Goal: Task Accomplishment & Management: Complete application form

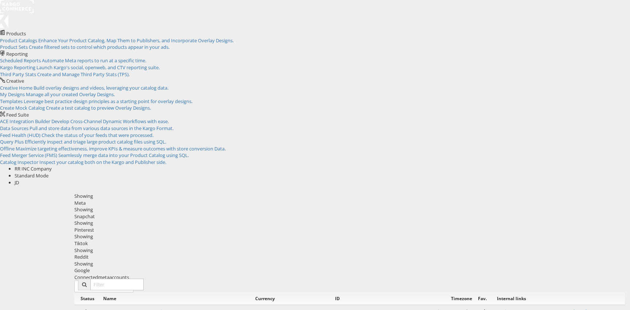
click at [615, 179] on div "JD" at bounding box center [322, 182] width 615 height 7
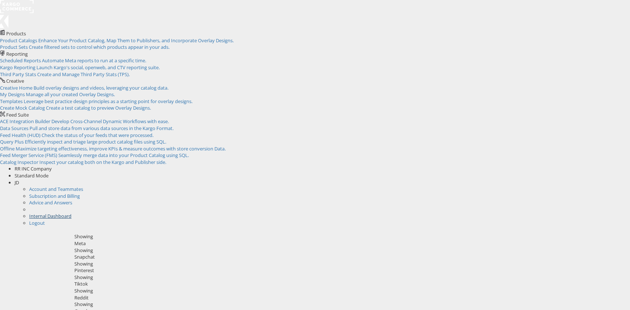
click at [71, 213] on link "Internal Dashboard" at bounding box center [50, 216] width 42 height 7
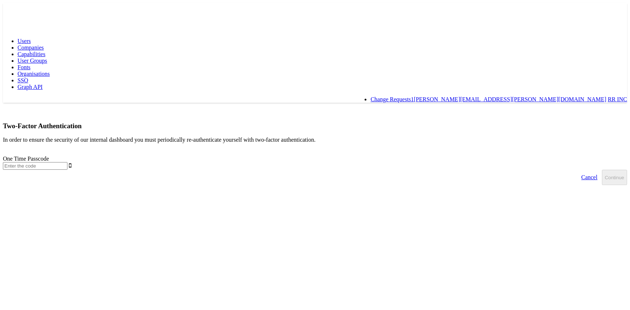
click at [67, 162] on input "text" at bounding box center [35, 166] width 64 height 8
type input "381500"
click at [602, 170] on button "Continue" at bounding box center [614, 177] width 25 height 15
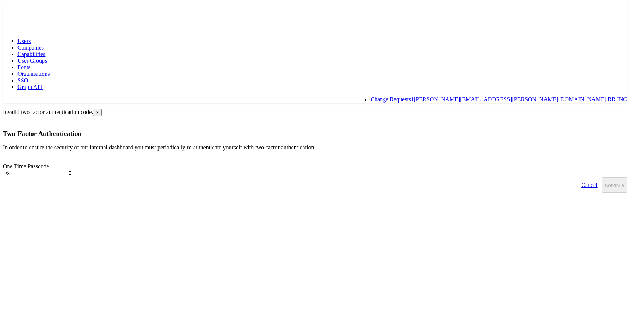
type input "2"
type input "119722"
click at [602, 177] on button "Continue" at bounding box center [614, 184] width 25 height 15
click at [67, 170] on input "text" at bounding box center [35, 174] width 64 height 8
type input "119722"
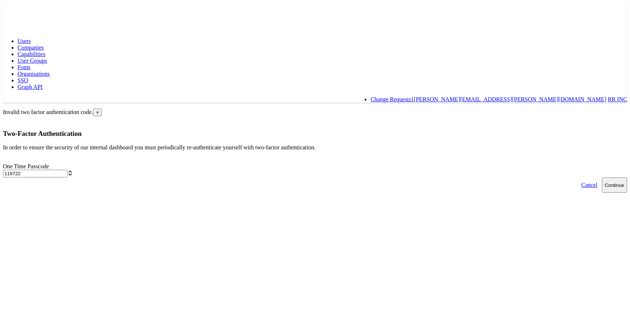
click at [602, 177] on button "Continue" at bounding box center [614, 184] width 25 height 15
type input "518148"
click at [602, 177] on button "Continue" at bounding box center [614, 184] width 25 height 15
type input "682317"
click at [602, 177] on button "Continue" at bounding box center [614, 184] width 25 height 15
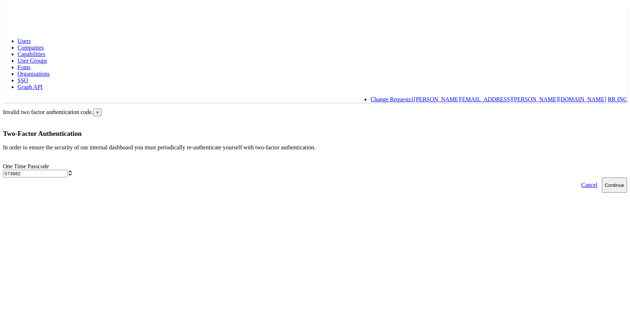
type input "573682"
click at [602, 177] on button "Continue" at bounding box center [614, 184] width 25 height 15
type input "838800"
click at [602, 177] on button "Continue" at bounding box center [614, 184] width 25 height 15
type input "497718"
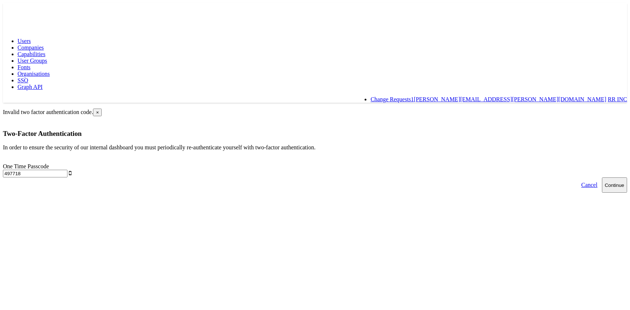
click at [602, 177] on button "Continue" at bounding box center [614, 184] width 25 height 15
type input "419742"
click at [602, 177] on button "Continue" at bounding box center [614, 184] width 25 height 15
click at [576, 177] on link "Cancel" at bounding box center [588, 184] width 25 height 15
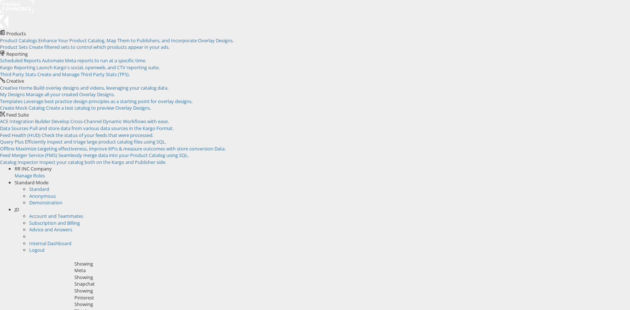
click at [616, 206] on div "JD" at bounding box center [322, 209] width 615 height 7
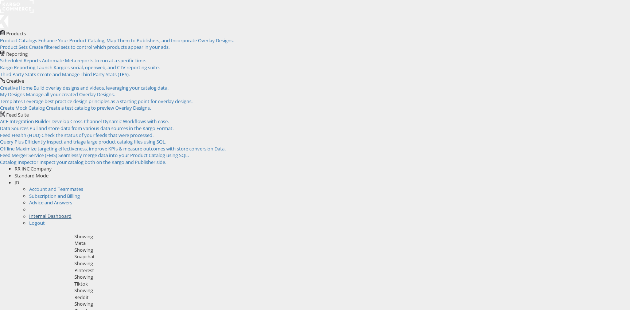
click at [71, 213] on link "Internal Dashboard" at bounding box center [50, 216] width 42 height 7
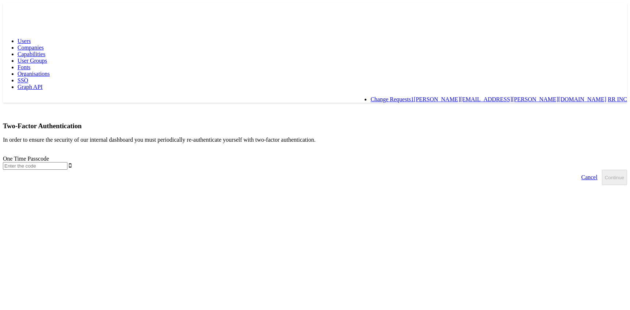
click at [67, 162] on input "text" at bounding box center [35, 166] width 64 height 8
type input "363970"
click at [602, 170] on button "Continue" at bounding box center [614, 177] width 25 height 15
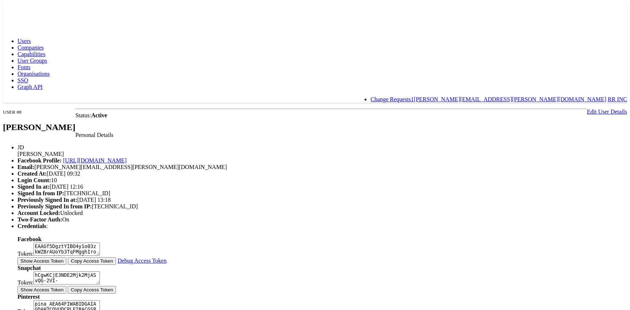
click at [44, 44] on span "Companies" at bounding box center [30, 47] width 26 height 6
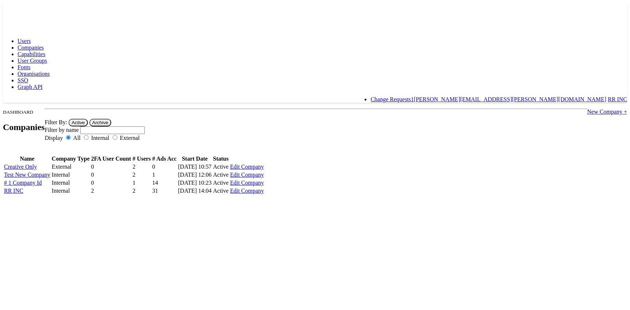
click at [587, 109] on link "New Company +" at bounding box center [607, 112] width 40 height 6
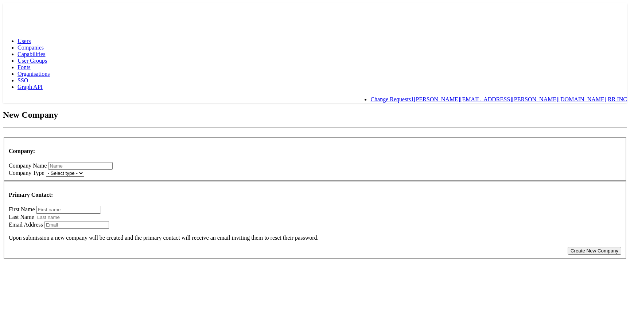
click at [271, 137] on fieldset "Company: Company Name Company Type - Select type - Internal External" at bounding box center [315, 159] width 622 height 44
click at [113, 162] on input "text" at bounding box center [80, 166] width 64 height 8
type input "test new company"
click at [84, 170] on select "- Select type - Internal External" at bounding box center [65, 173] width 38 height 7
select select "INTERNAL"
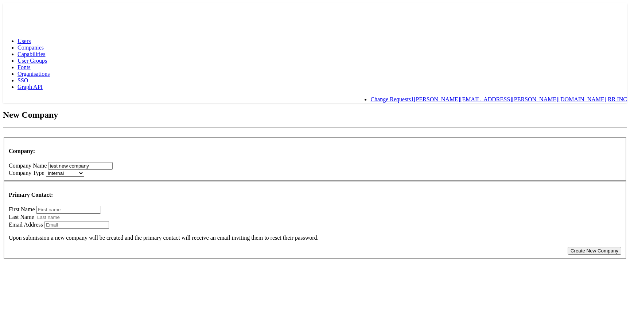
click at [109, 221] on input "email" at bounding box center [76, 225] width 64 height 8
type input "robert.ryan+unconnected@kargo.com"
click at [101, 206] on input "text" at bounding box center [68, 210] width 64 height 8
type input "Unconnected"
click at [100, 214] on input "text" at bounding box center [68, 218] width 64 height 8
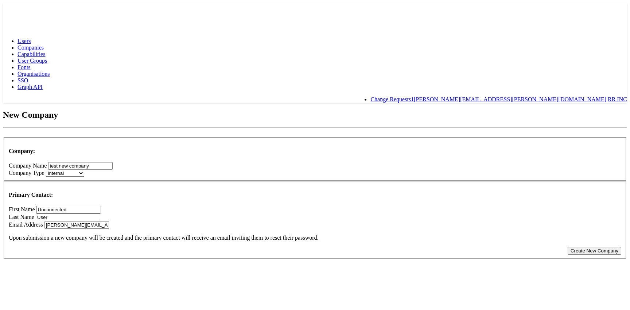
type input "User"
click at [567, 247] on button "Create New Company" at bounding box center [594, 251] width 54 height 8
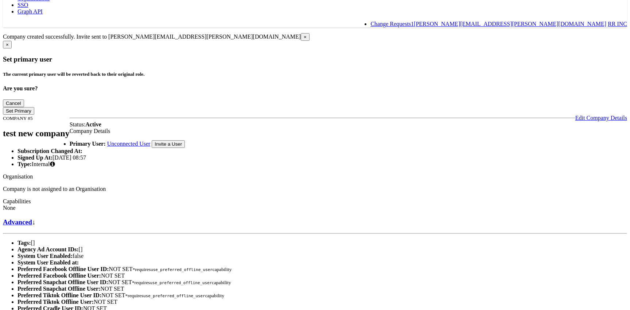
scroll to position [89, 0]
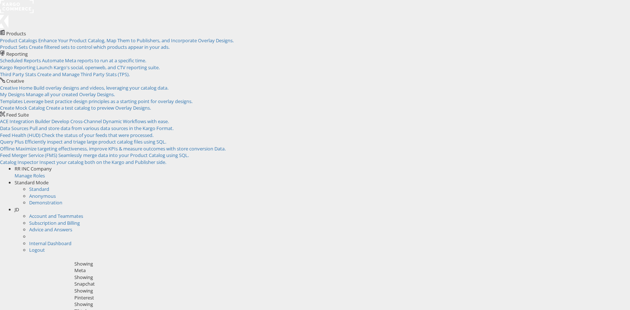
click at [614, 206] on div "JD" at bounding box center [322, 209] width 615 height 7
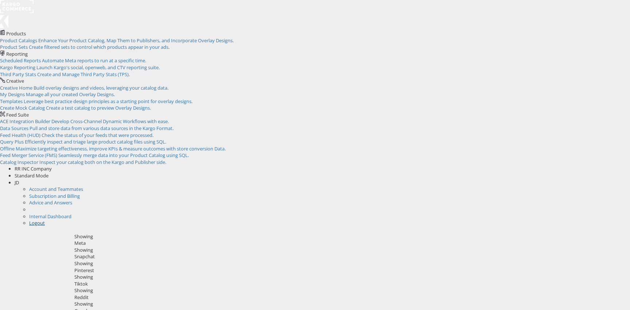
click at [45, 220] on link "Logout" at bounding box center [37, 223] width 16 height 7
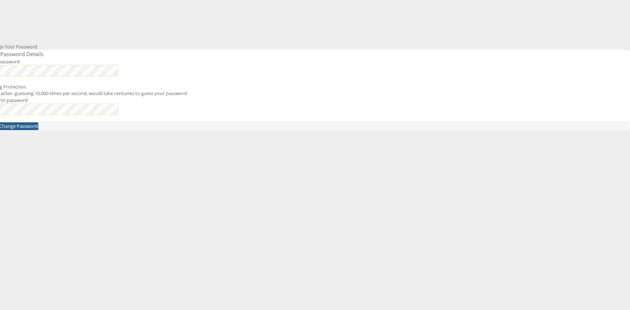
click at [38, 130] on button "Change Password" at bounding box center [18, 126] width 39 height 8
